Goal: Information Seeking & Learning: Learn about a topic

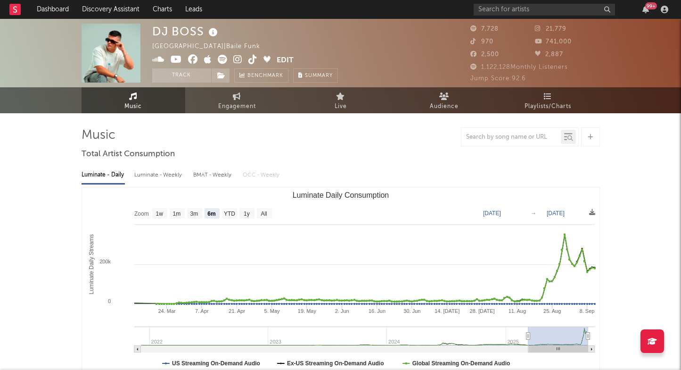
select select "6m"
click at [492, 6] on input "text" at bounding box center [544, 10] width 141 height 12
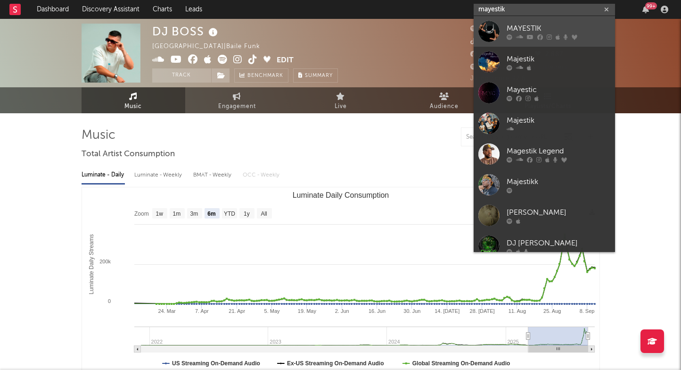
type input "Mayestik"
drag, startPoint x: 525, startPoint y: 38, endPoint x: 533, endPoint y: 35, distance: 8.5
click at [533, 35] on icon at bounding box center [530, 37] width 7 height 6
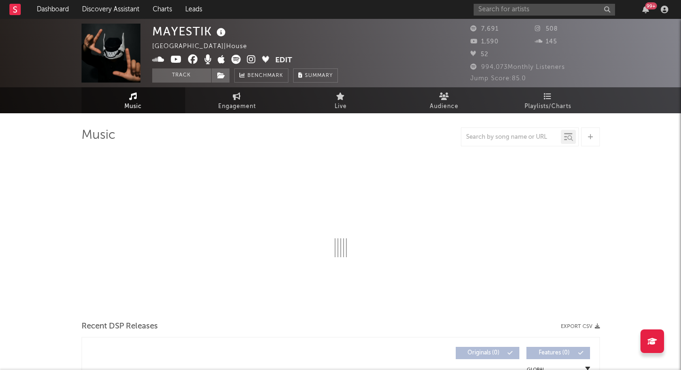
select select "6m"
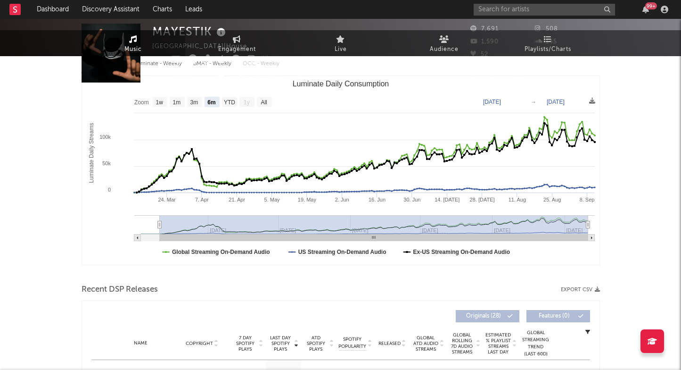
scroll to position [213, 0]
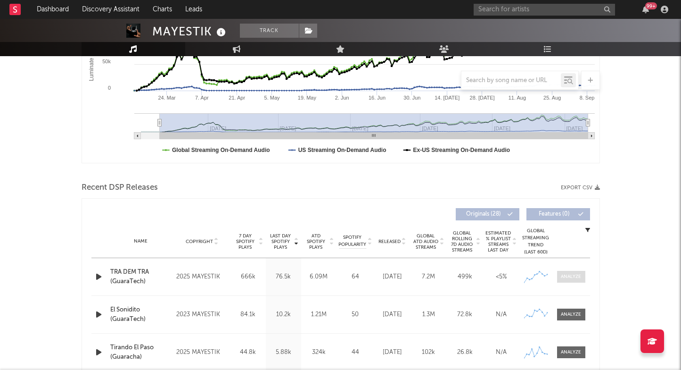
click at [571, 277] on div at bounding box center [571, 276] width 20 height 7
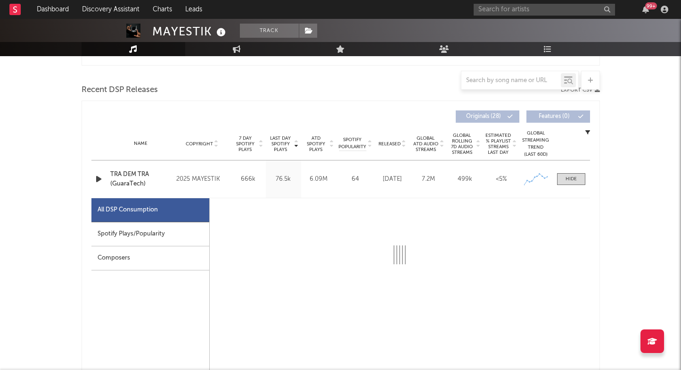
select select "1w"
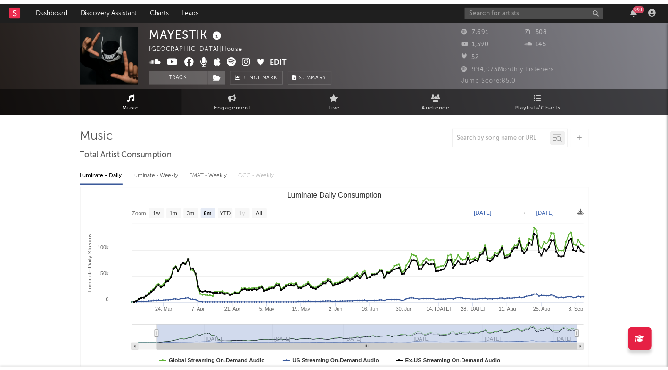
scroll to position [0, 0]
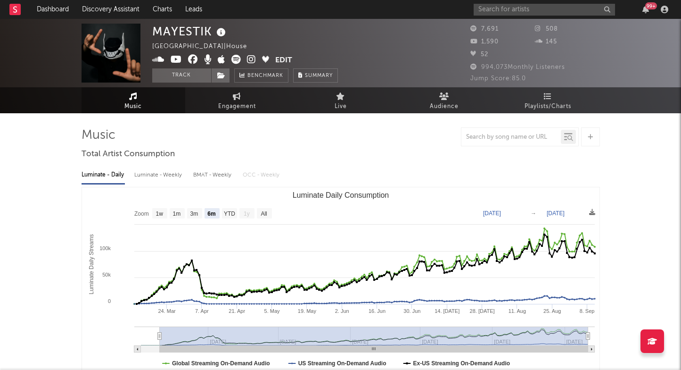
click at [16, 16] on link at bounding box center [14, 9] width 11 height 19
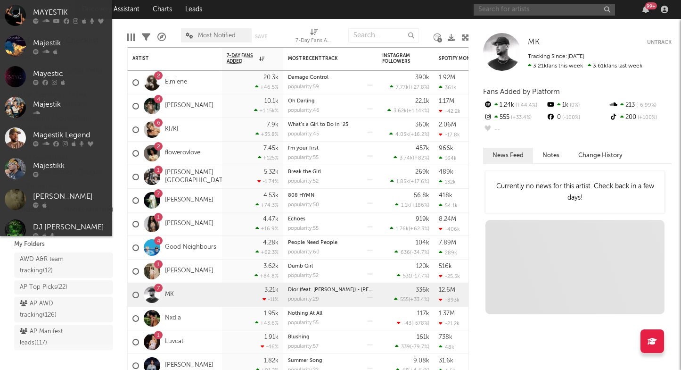
click at [493, 13] on input "text" at bounding box center [544, 10] width 141 height 12
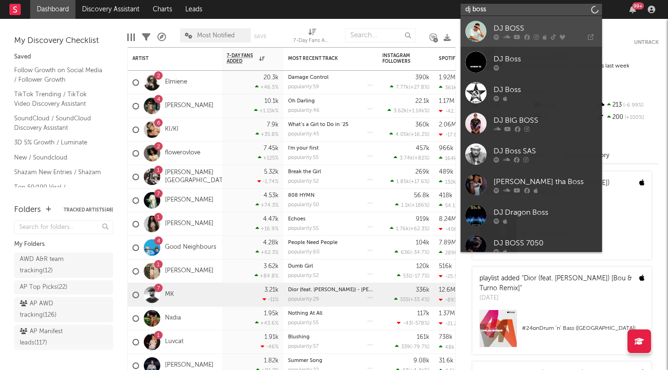
type input "dj boss"
click at [506, 39] on icon at bounding box center [506, 37] width 7 height 6
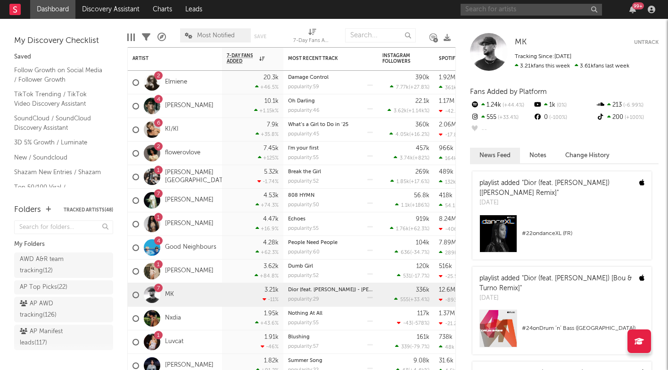
click at [497, 8] on input "text" at bounding box center [531, 10] width 141 height 12
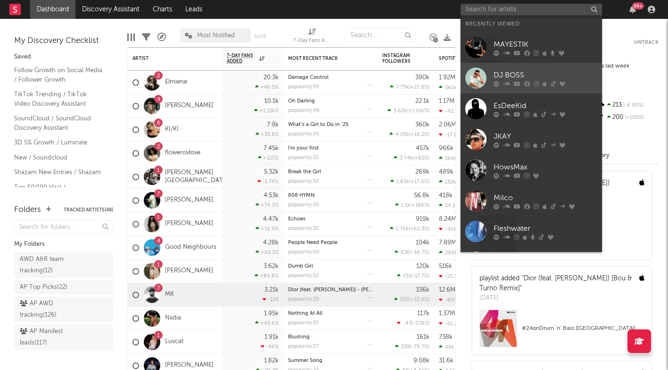
click at [483, 80] on div at bounding box center [475, 77] width 21 height 21
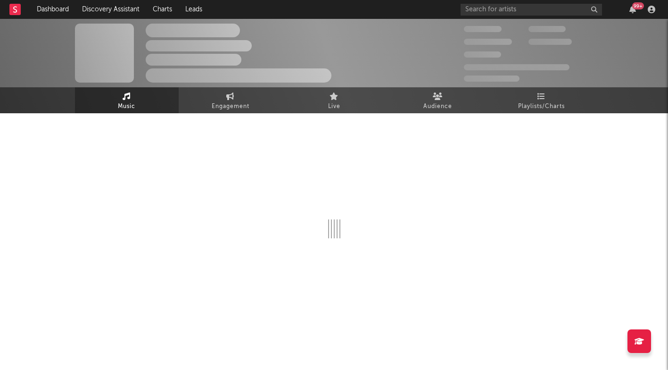
select select "6m"
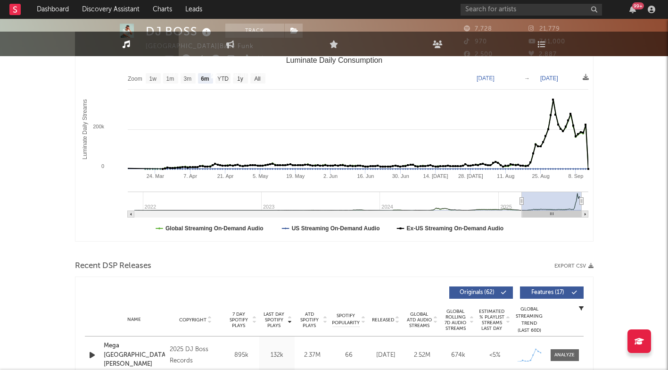
scroll to position [281, 0]
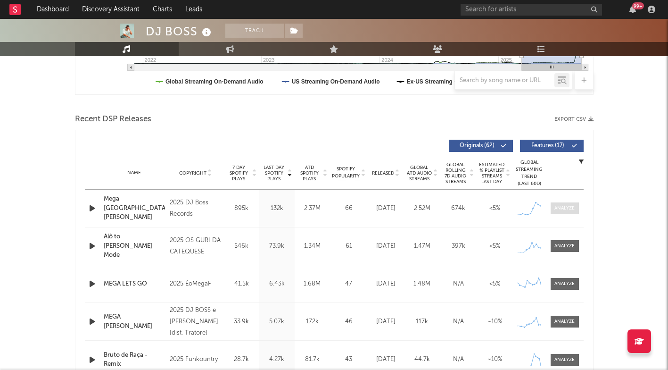
click at [567, 211] on div at bounding box center [564, 208] width 20 height 7
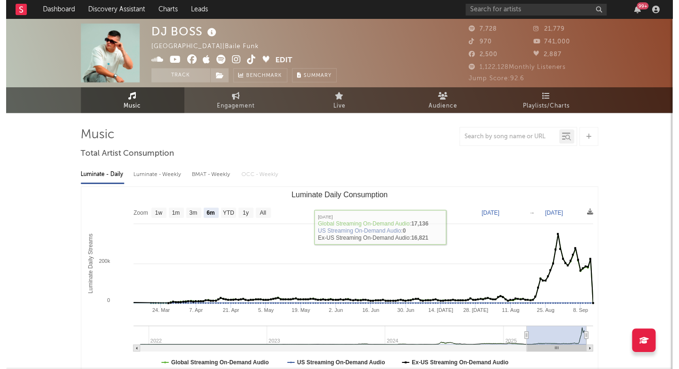
scroll to position [0, 0]
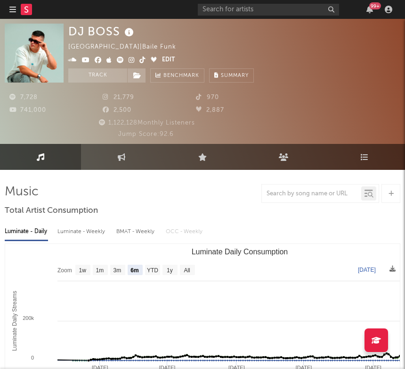
select select "Zoom"
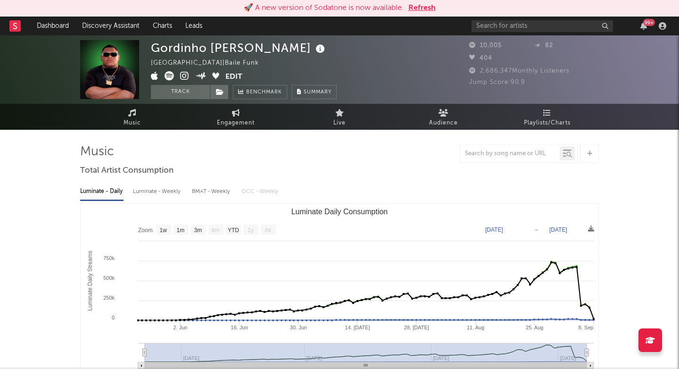
select select "1w"
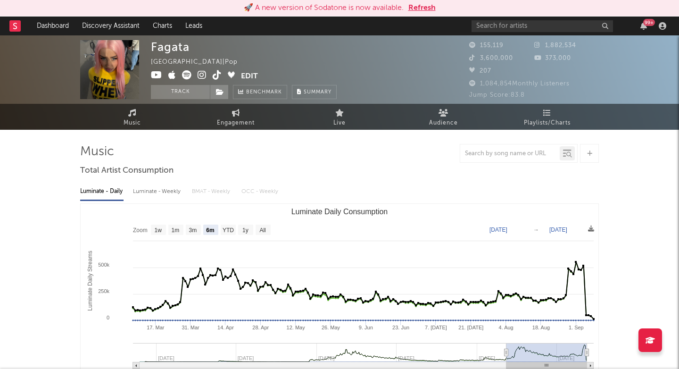
select select "6m"
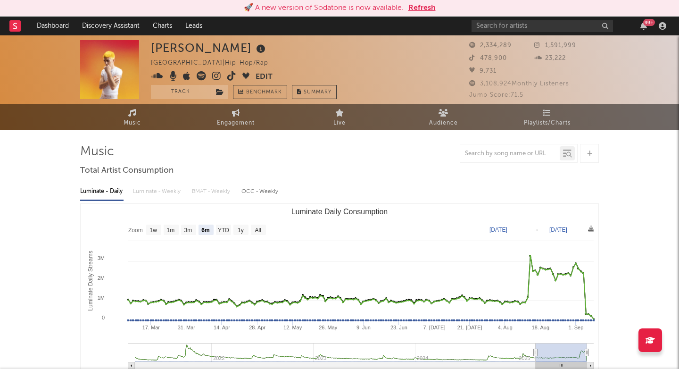
select select "6m"
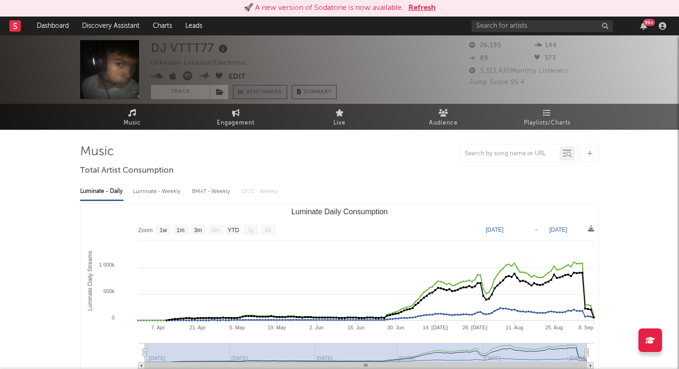
select select "1w"
